Goal: Find specific page/section: Find specific page/section

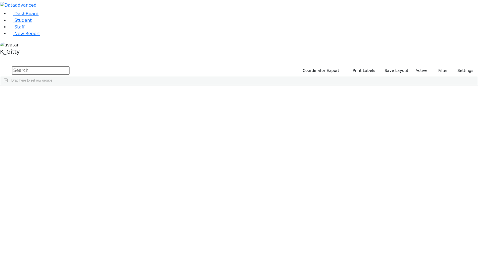
click at [70, 66] on input "text" at bounding box center [40, 70] width 57 height 8
click at [0, 65] on button "submit" at bounding box center [5, 70] width 11 height 10
drag, startPoint x: 143, startPoint y: 52, endPoint x: 158, endPoint y: 53, distance: 15.5
click at [105, 94] on div "Chana" at bounding box center [87, 98] width 35 height 8
click at [175, 94] on div "[PERSON_NAME]" at bounding box center [157, 98] width 35 height 8
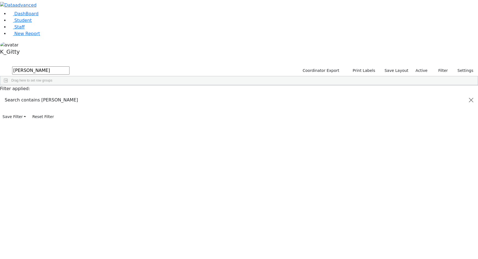
click at [175, 94] on div "[PERSON_NAME]" at bounding box center [157, 98] width 35 height 8
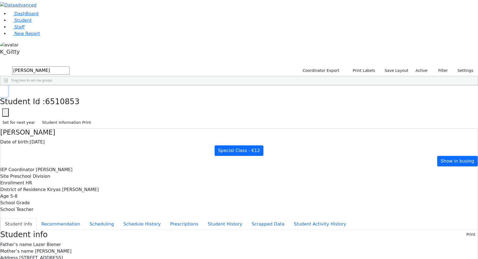
click at [6, 89] on icon "button" at bounding box center [3, 90] width 3 height 3
drag, startPoint x: 98, startPoint y: 21, endPoint x: -7, endPoint y: 21, distance: 104.6
click at [0, 21] on html "Printing Please wait. Remaining time 10 seconds. Print Schedule Options Show Bi…" at bounding box center [239, 247] width 478 height 494
type input "[PERSON_NAME]"
click at [0, 65] on button "submit" at bounding box center [5, 70] width 11 height 10
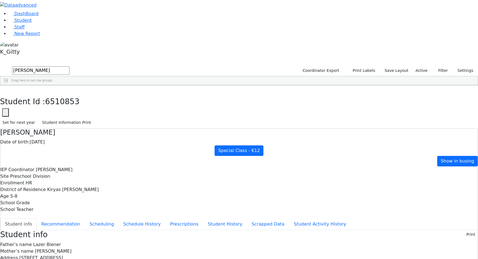
click at [70, 110] on div "[PERSON_NAME]" at bounding box center [53, 114] width 35 height 8
